Goal: Task Accomplishment & Management: Complete application form

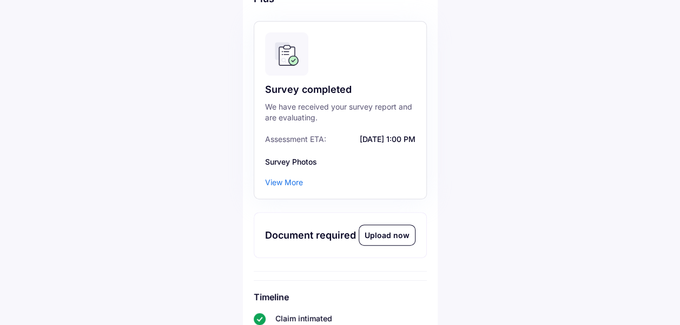
scroll to position [86, 0]
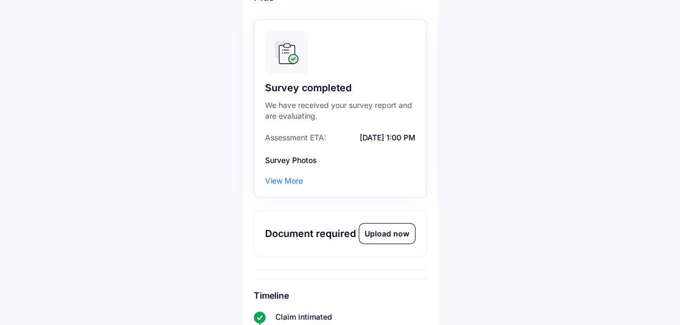
click at [391, 235] on div "Upload now" at bounding box center [387, 234] width 56 height 20
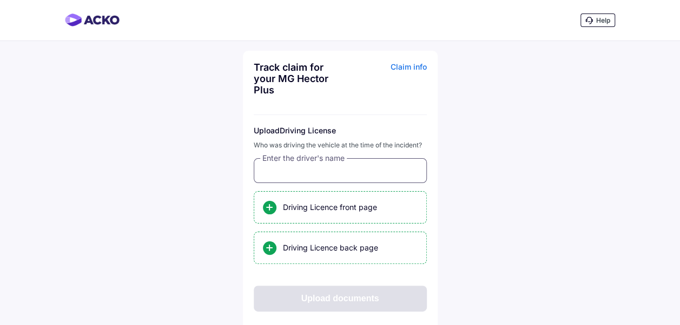
click at [330, 176] on input "text" at bounding box center [340, 170] width 173 height 25
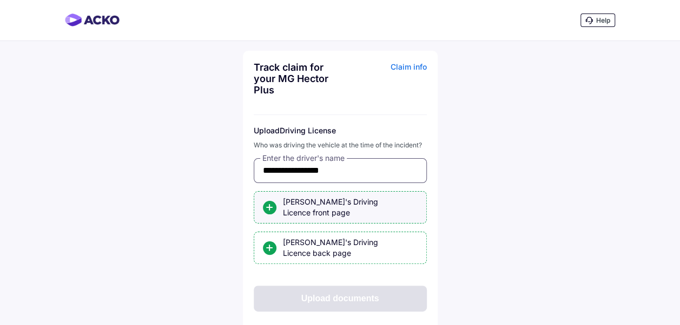
type input "**********"
click at [349, 205] on div "[PERSON_NAME]'s Driving Licence front page" at bounding box center [350, 208] width 135 height 22
click at [0, 0] on input "[PERSON_NAME]'s Driving Licence front page" at bounding box center [0, 0] width 0 height 0
click at [314, 203] on div "[PERSON_NAME]'s Driving Licence front page" at bounding box center [350, 208] width 135 height 22
click at [0, 0] on input "[PERSON_NAME]'s Driving Licence front page" at bounding box center [0, 0] width 0 height 0
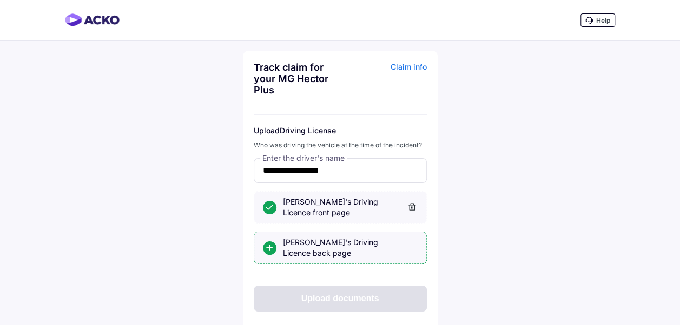
click at [329, 242] on div "[PERSON_NAME]'s Driving Licence back page" at bounding box center [350, 248] width 135 height 22
click at [0, 0] on input "[PERSON_NAME]'s Driving Licence back page" at bounding box center [0, 0] width 0 height 0
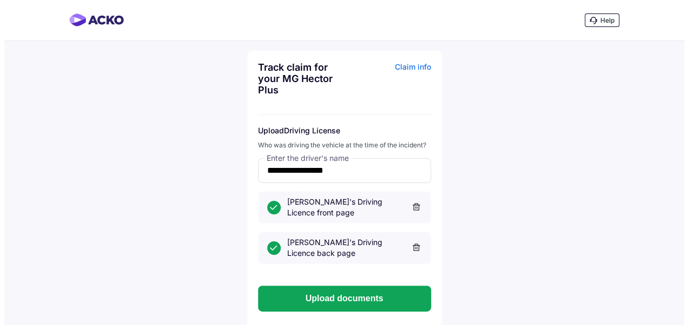
scroll to position [19, 0]
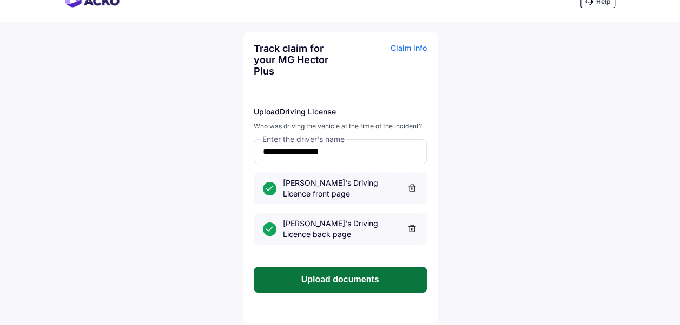
click at [342, 275] on button "Upload documents" at bounding box center [340, 280] width 173 height 26
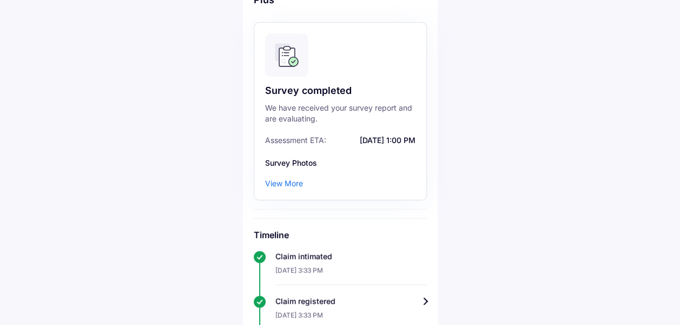
scroll to position [79, 0]
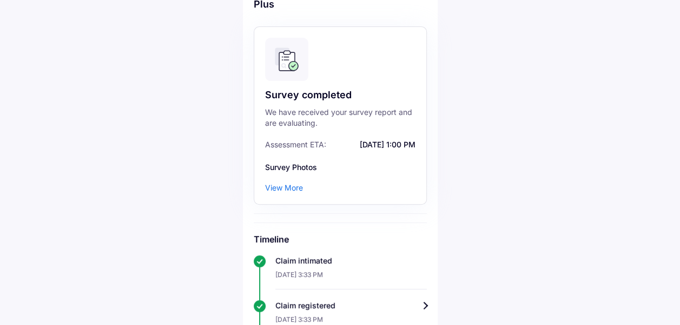
click at [291, 189] on div "View More" at bounding box center [284, 188] width 38 height 11
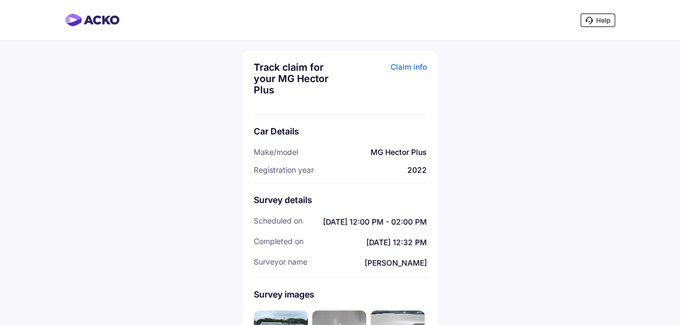
click at [418, 65] on div "Claim info" at bounding box center [385, 83] width 84 height 42
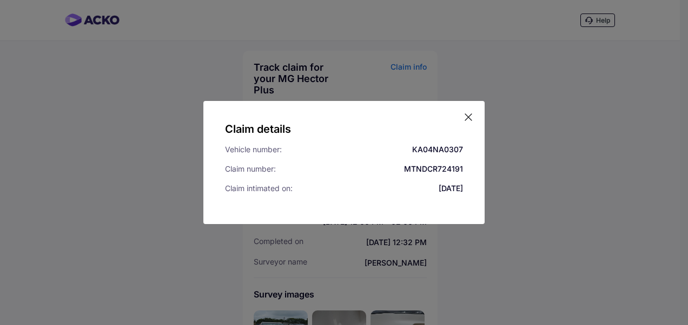
click at [468, 117] on icon at bounding box center [468, 117] width 11 height 11
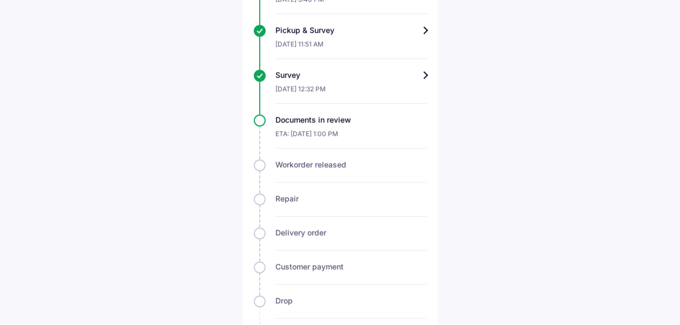
scroll to position [447, 0]
